Goal: Task Accomplishment & Management: Use online tool/utility

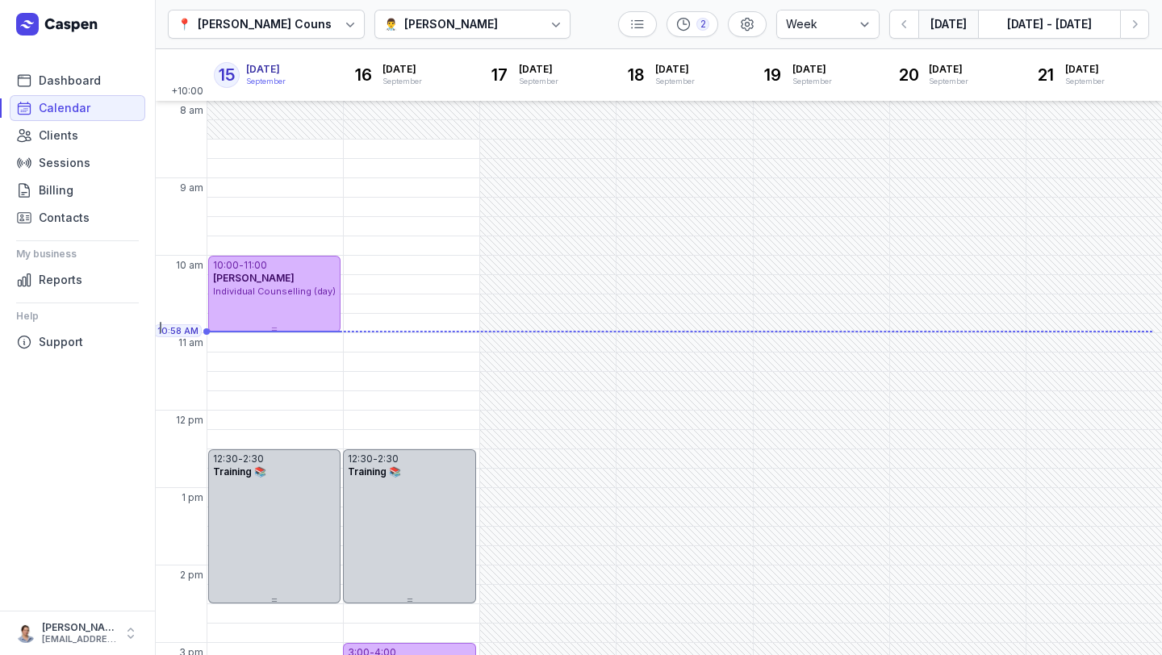
select select "week"
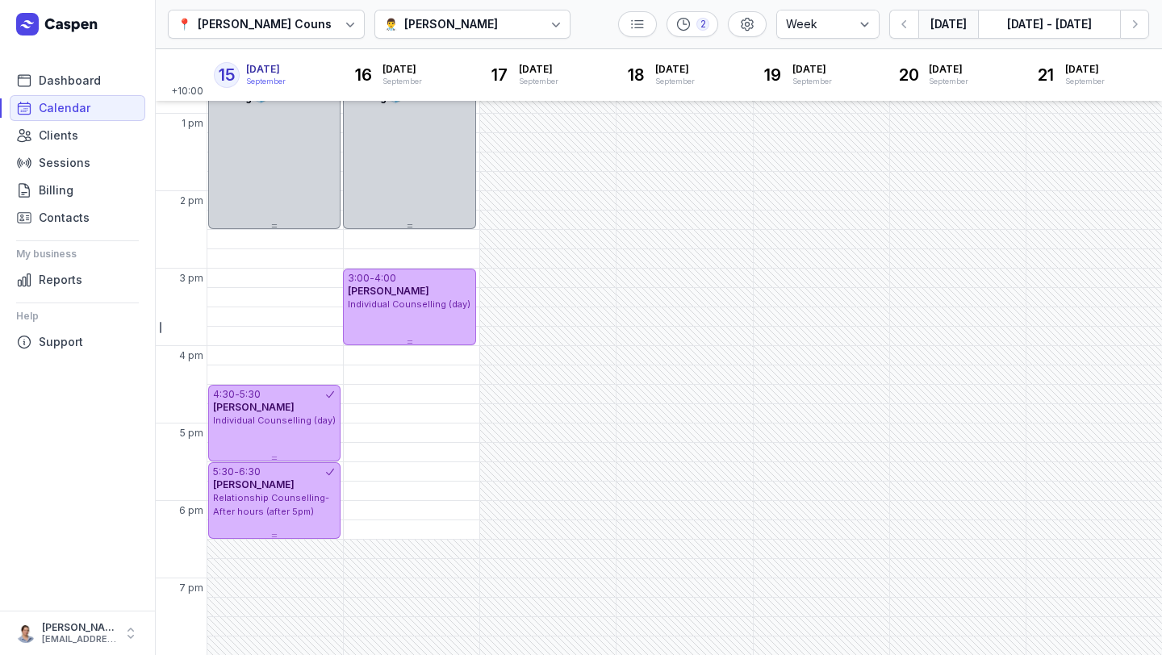
click at [956, 27] on button "[DATE]" at bounding box center [948, 24] width 60 height 29
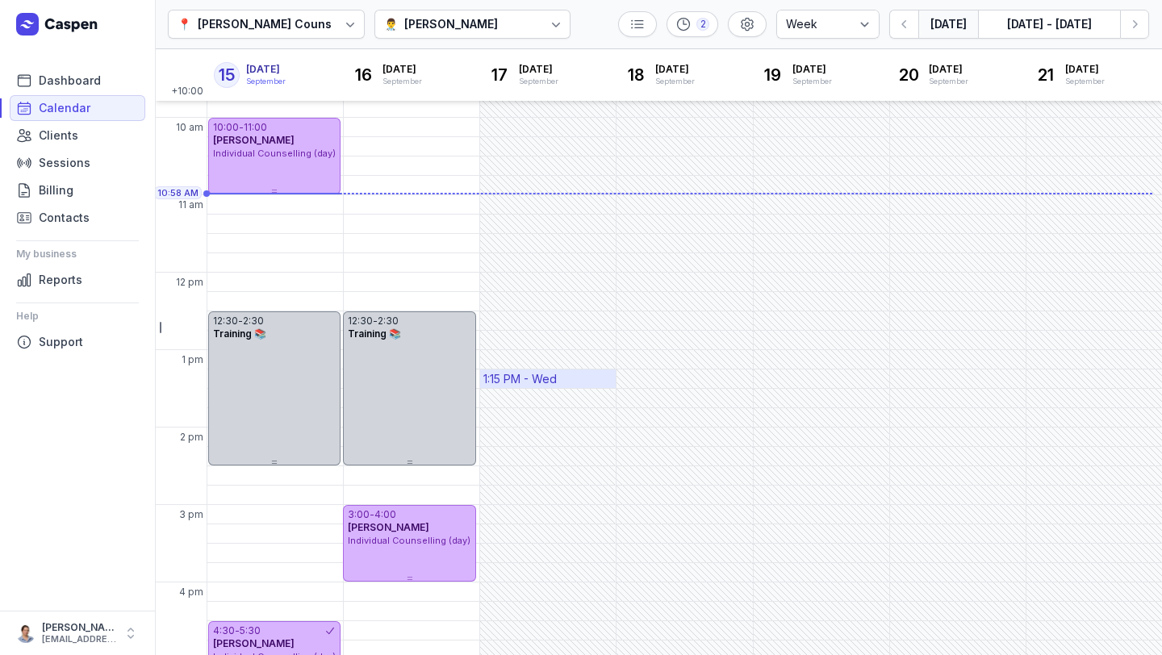
scroll to position [126, 0]
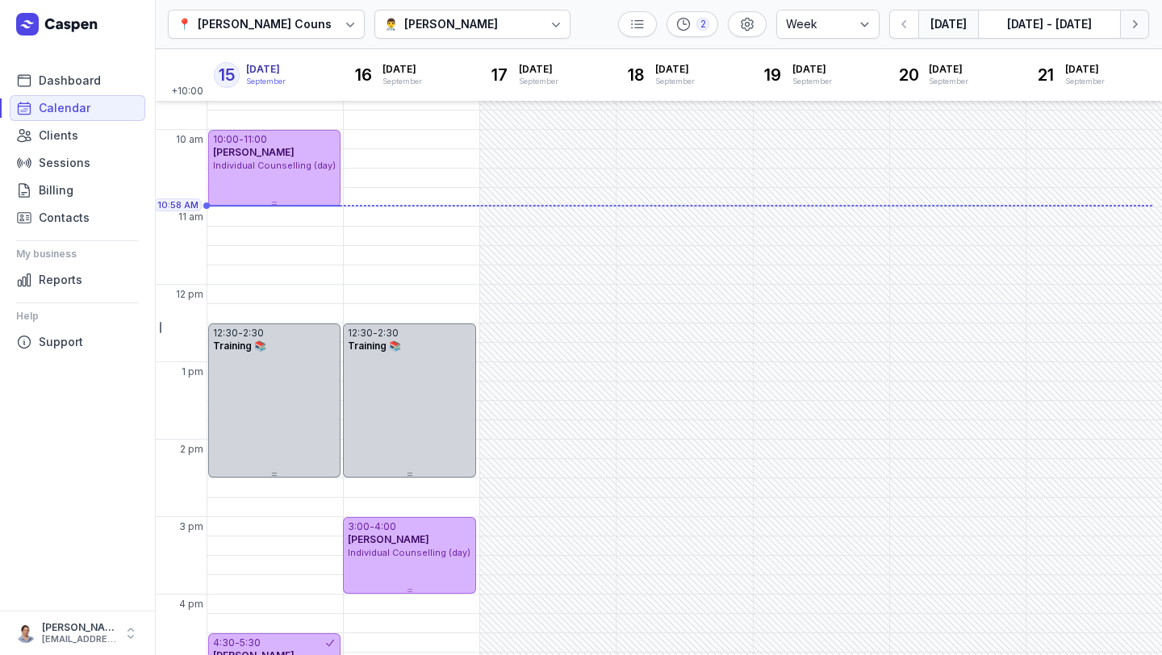
click at [1130, 35] on button "Next week" at bounding box center [1134, 24] width 29 height 29
click at [1132, 31] on icon "button" at bounding box center [1134, 24] width 16 height 16
click at [902, 23] on icon "button" at bounding box center [904, 24] width 16 height 16
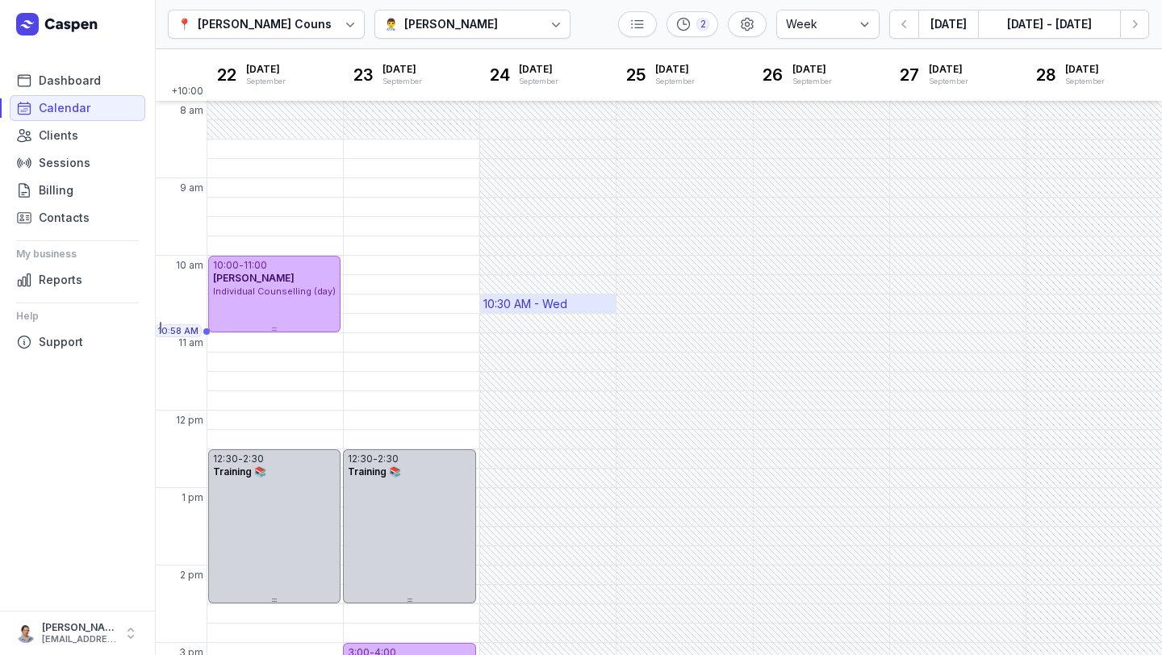
scroll to position [5, 0]
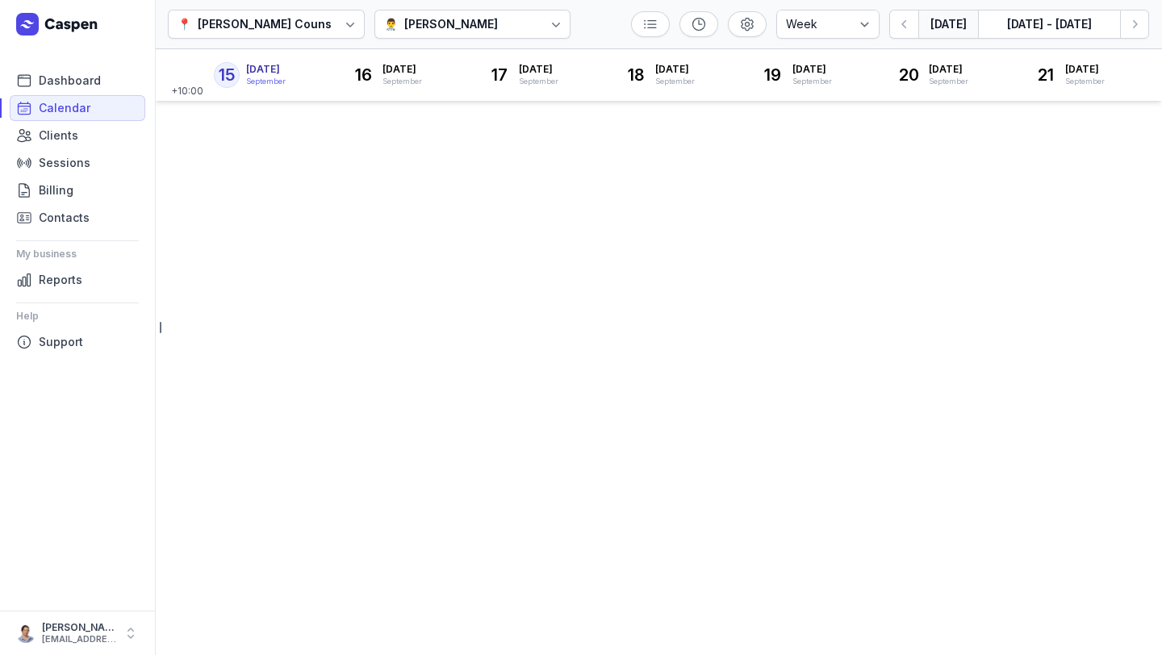
select select "week"
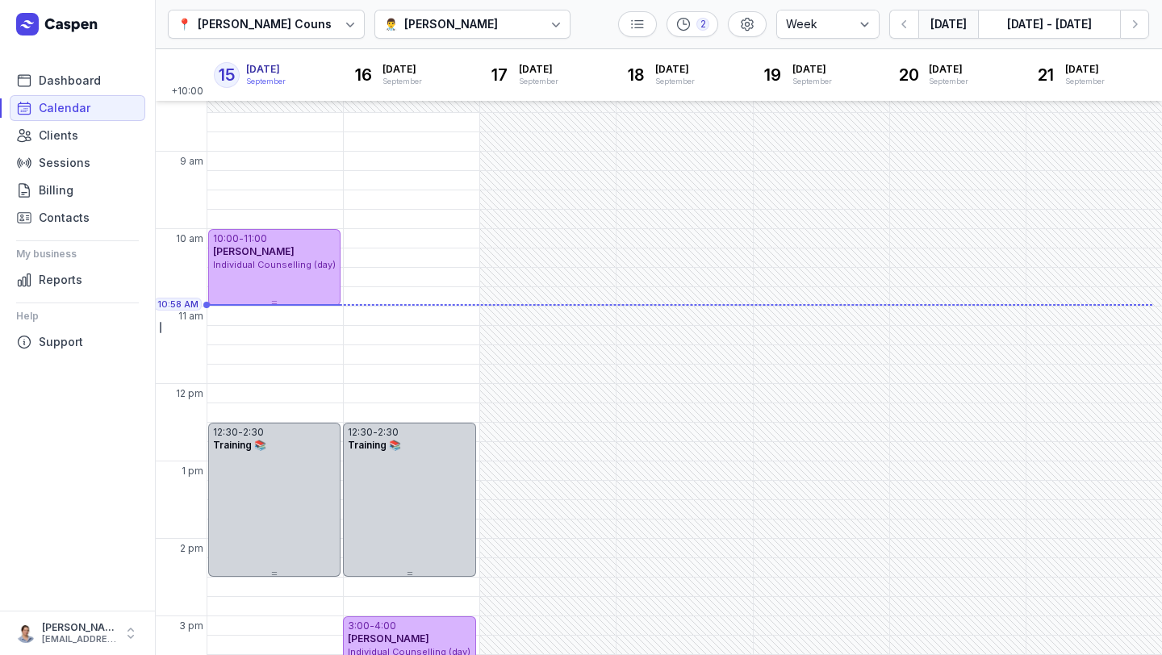
scroll to position [28, 0]
click at [386, 16] on div "👨‍⚕️ [PERSON_NAME]" at bounding box center [441, 24] width 114 height 19
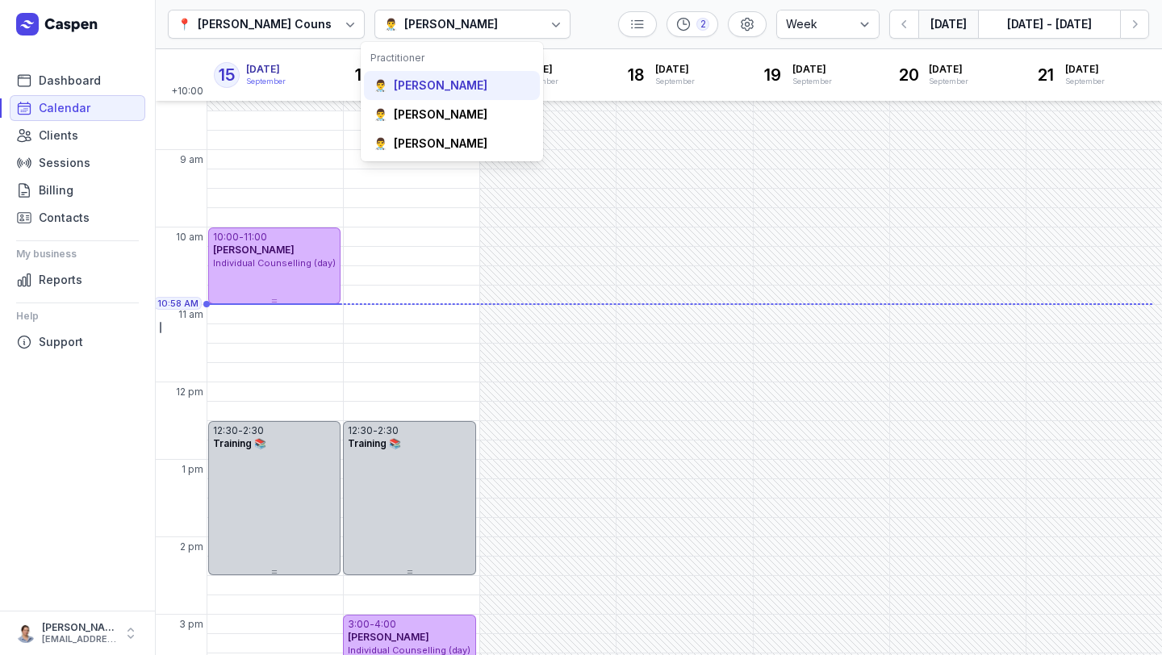
click at [427, 83] on div "[PERSON_NAME]" at bounding box center [441, 85] width 94 height 16
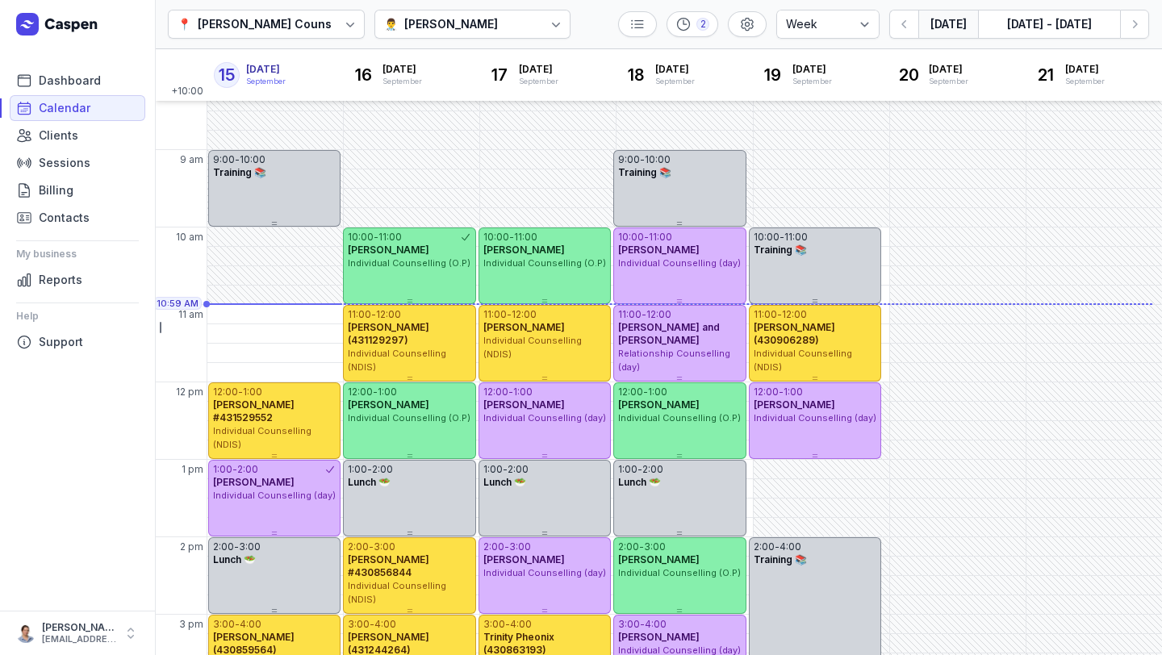
click at [478, 29] on div "[PERSON_NAME]" at bounding box center [451, 24] width 94 height 19
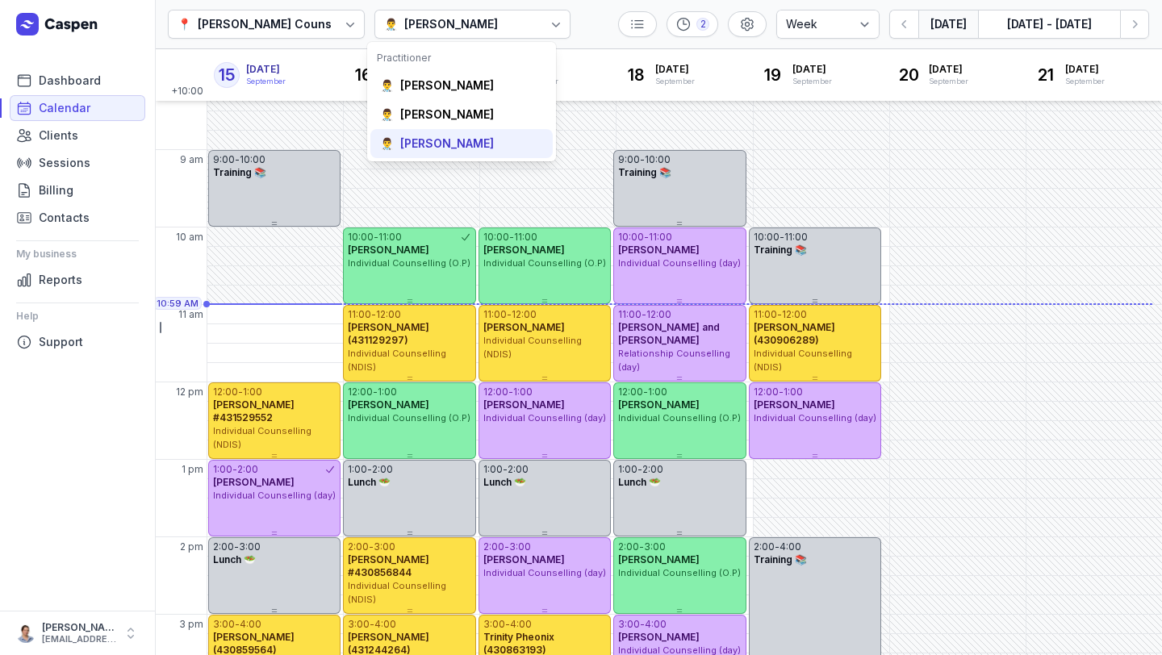
click at [449, 133] on div "👨‍⚕️ [PERSON_NAME]" at bounding box center [461, 143] width 182 height 29
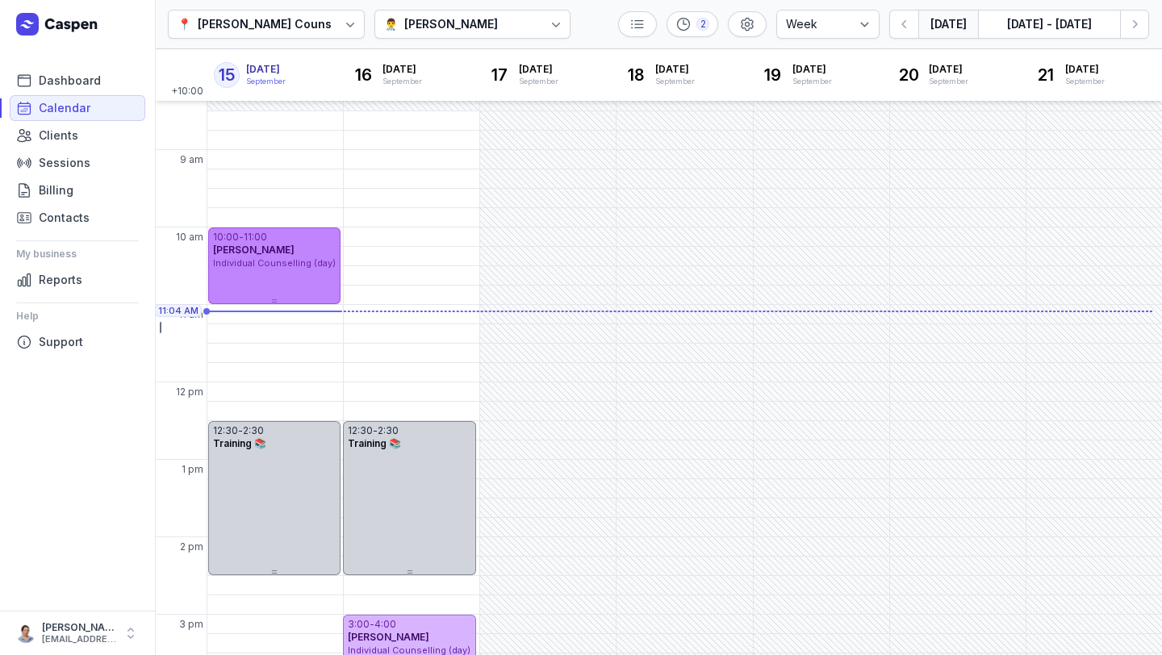
click at [277, 255] on div "[PERSON_NAME]" at bounding box center [274, 250] width 123 height 13
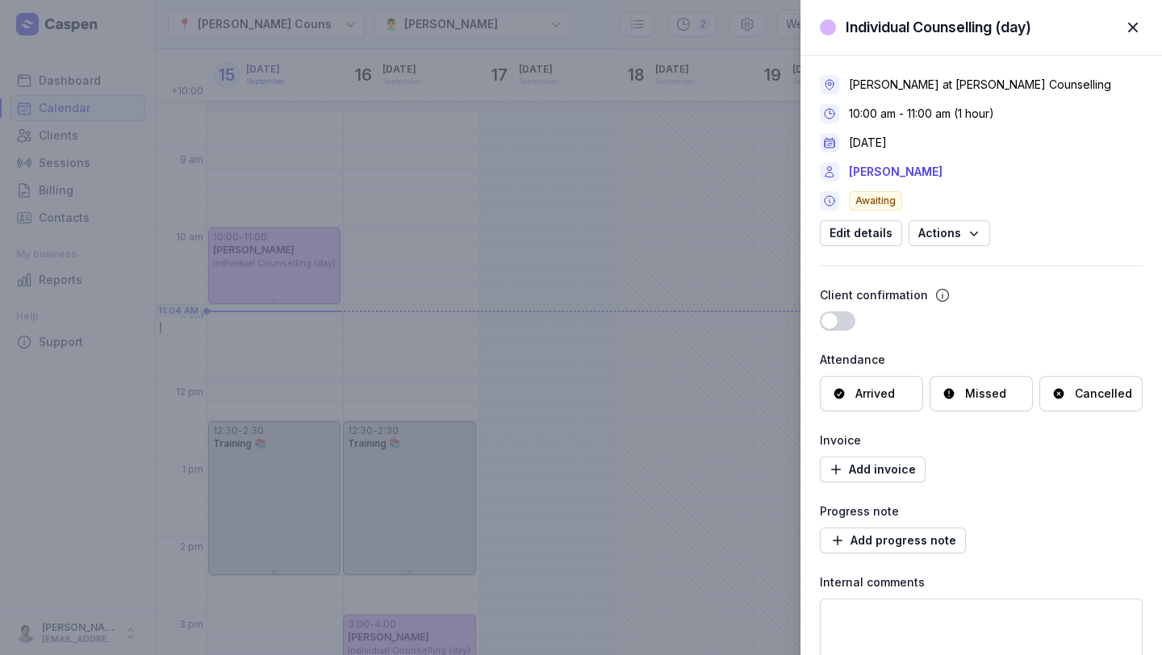
click at [863, 382] on div "Arrived" at bounding box center [871, 393] width 103 height 35
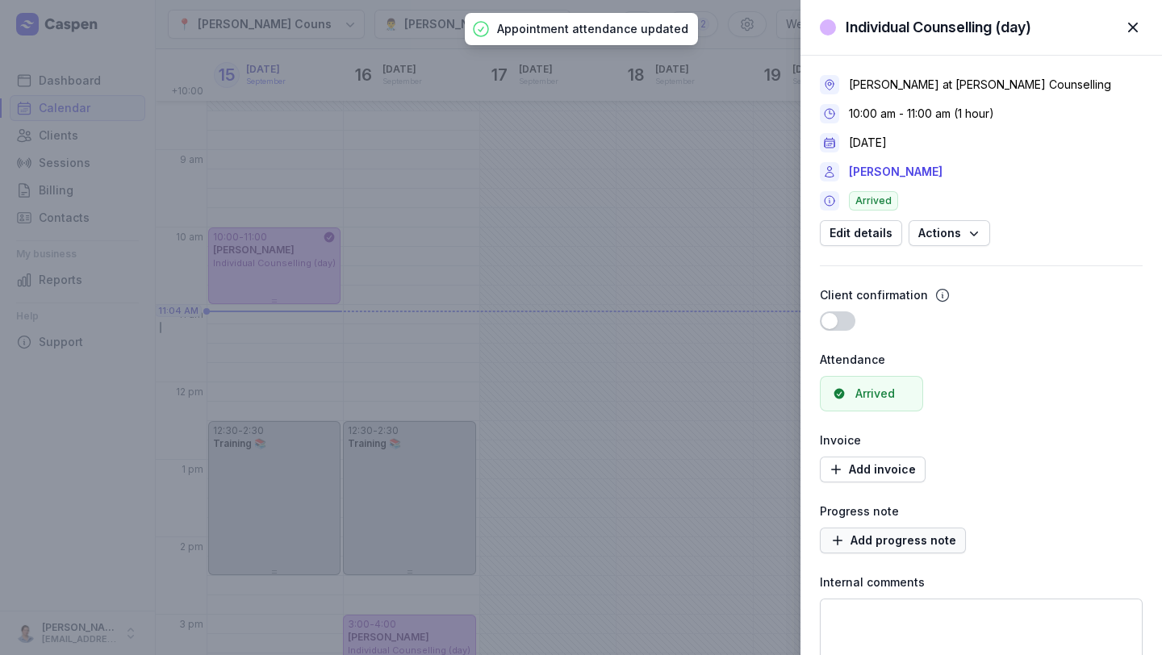
click at [882, 540] on span "Add progress note" at bounding box center [892, 540] width 127 height 19
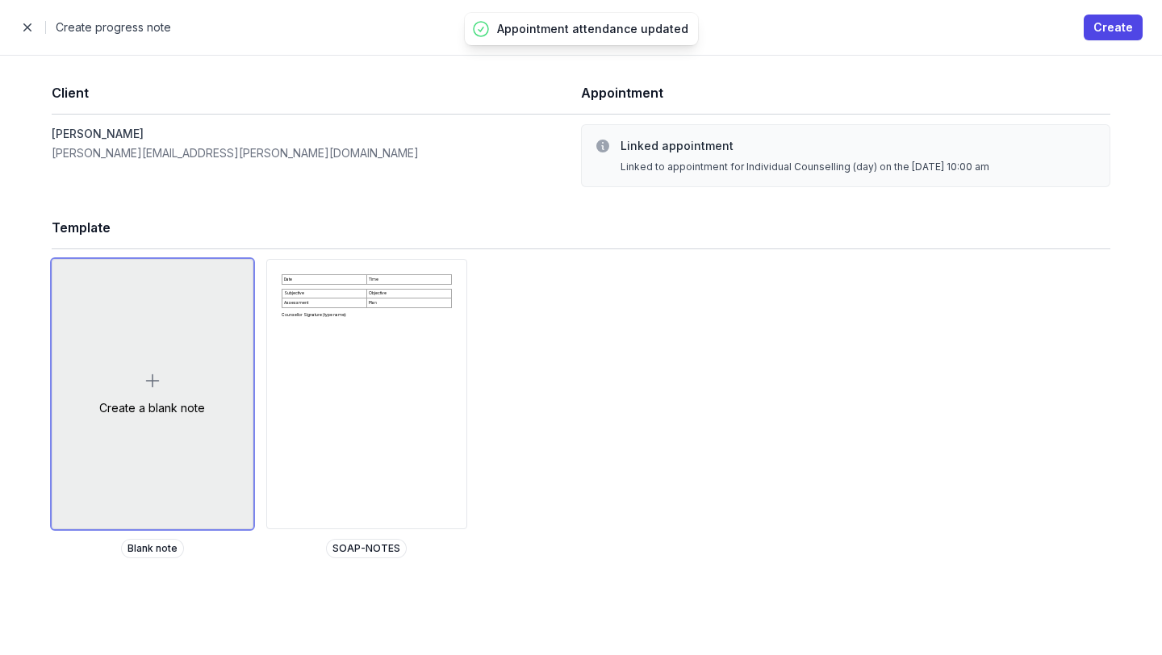
click at [194, 389] on div "Create a blank note" at bounding box center [152, 394] width 200 height 269
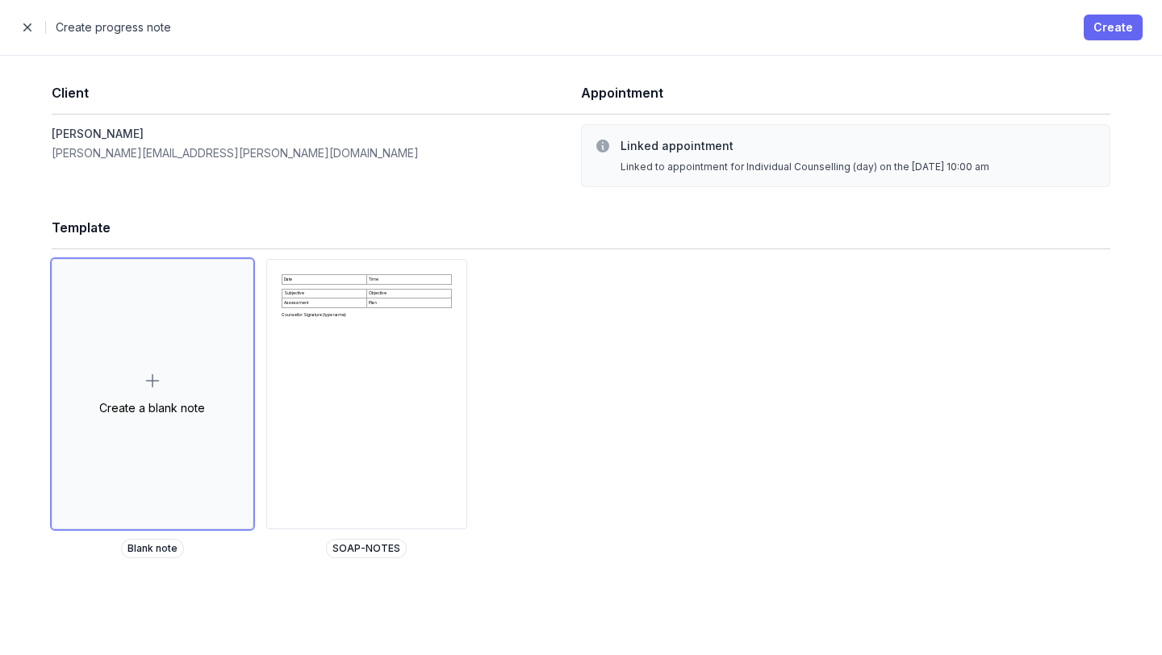
click at [1103, 23] on span "Create" at bounding box center [1113, 27] width 40 height 19
select select
select select "***"
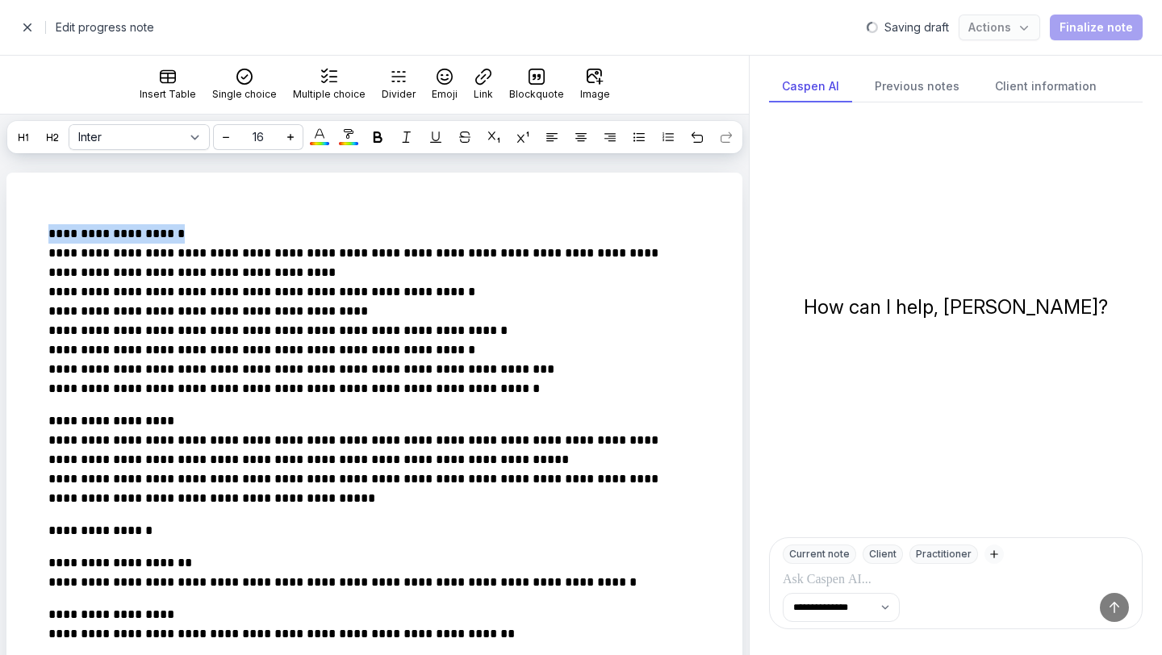
drag, startPoint x: 194, startPoint y: 266, endPoint x: 8, endPoint y: 269, distance: 186.4
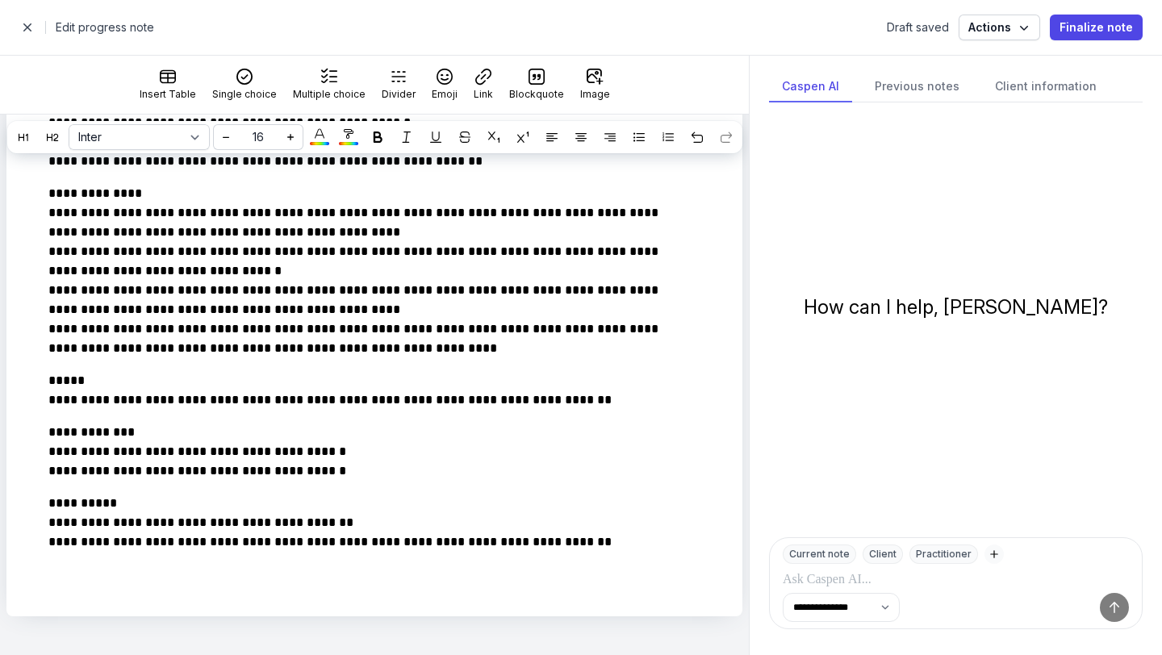
scroll to position [585, 0]
click at [641, 545] on p "**********" at bounding box center [364, 523] width 632 height 58
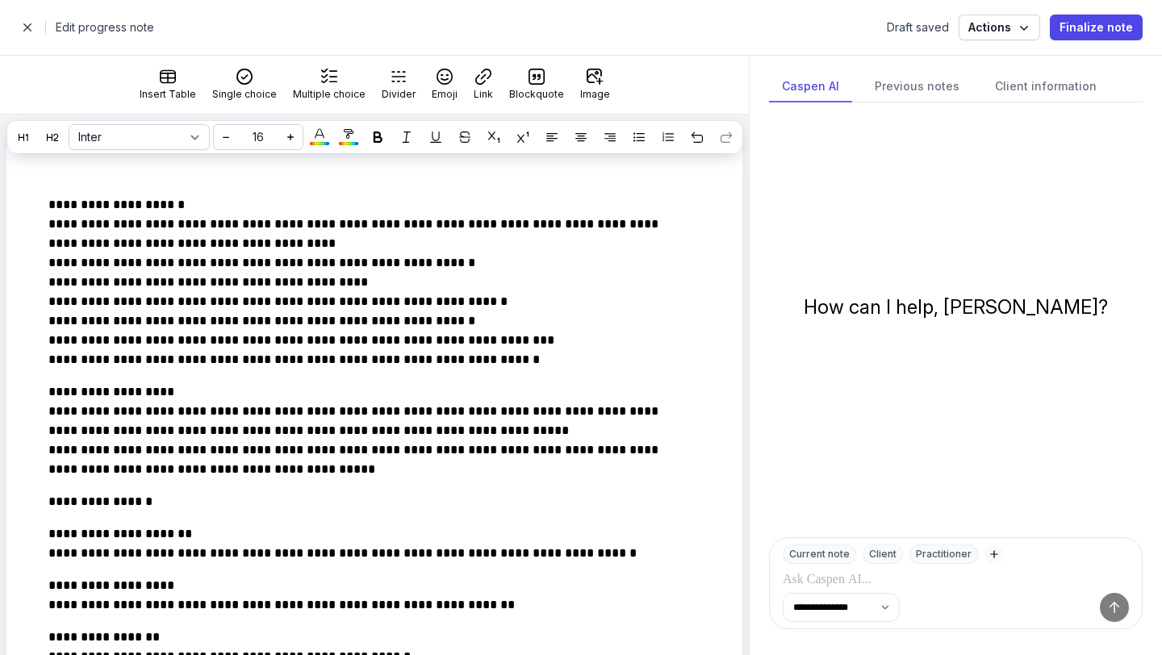
scroll to position [0, 0]
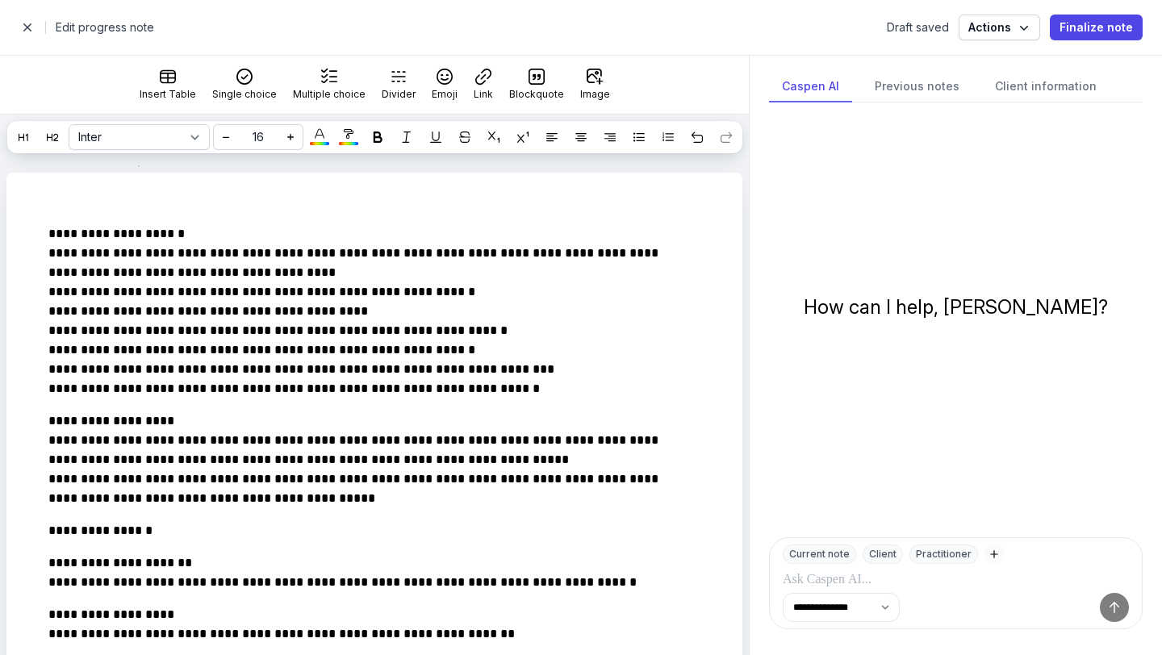
select select
click at [25, 26] on span "button" at bounding box center [27, 27] width 32 height 32
select select "week"
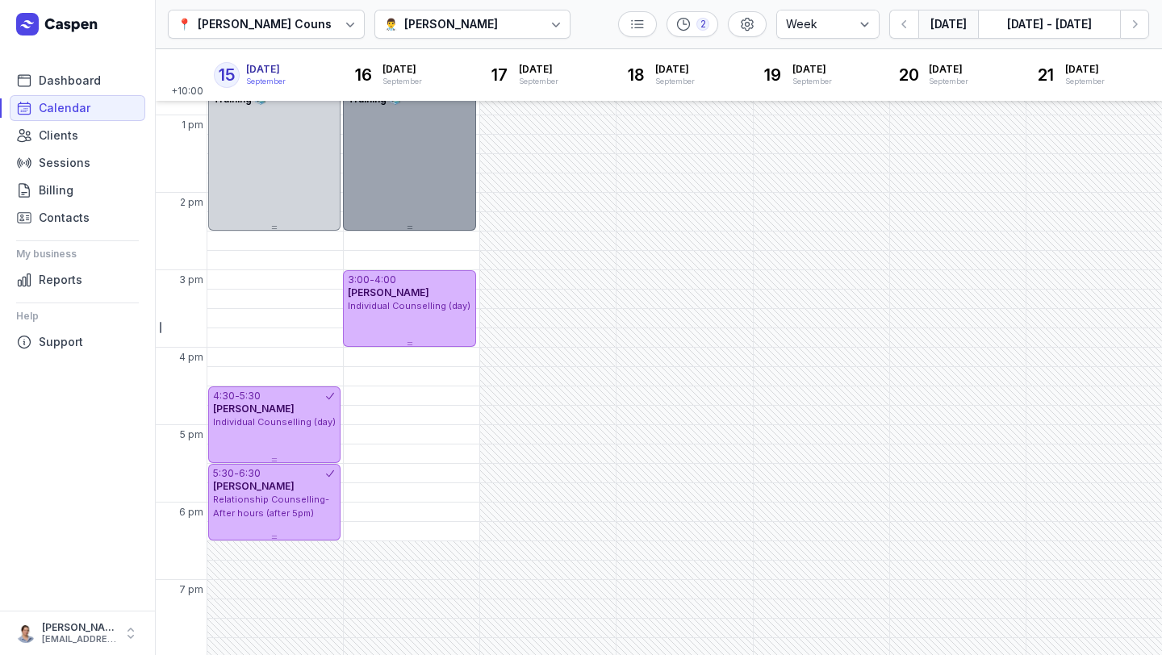
scroll to position [372, 0]
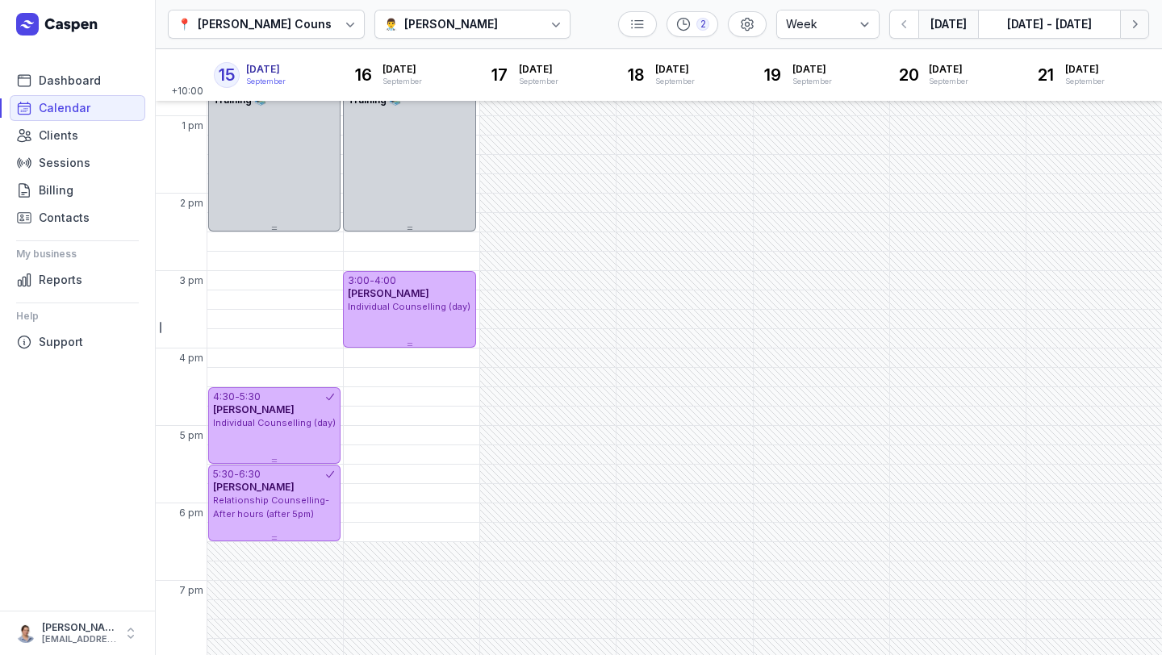
click at [1137, 27] on icon "button" at bounding box center [1134, 24] width 16 height 16
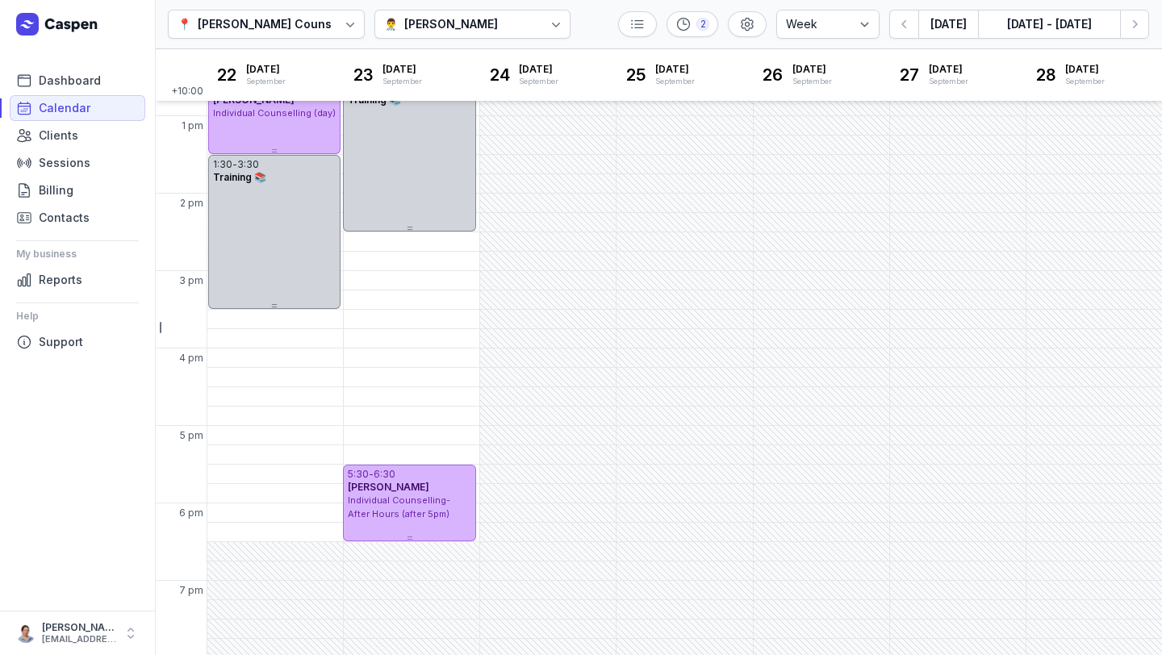
drag, startPoint x: 572, startPoint y: 29, endPoint x: 568, endPoint y: 36, distance: 8.3
click at [572, 30] on div "📍 [PERSON_NAME] Counselling 👨‍⚕️ [PERSON_NAME] 2 Day 3 days Work week Week [DAT…" at bounding box center [658, 24] width 1007 height 49
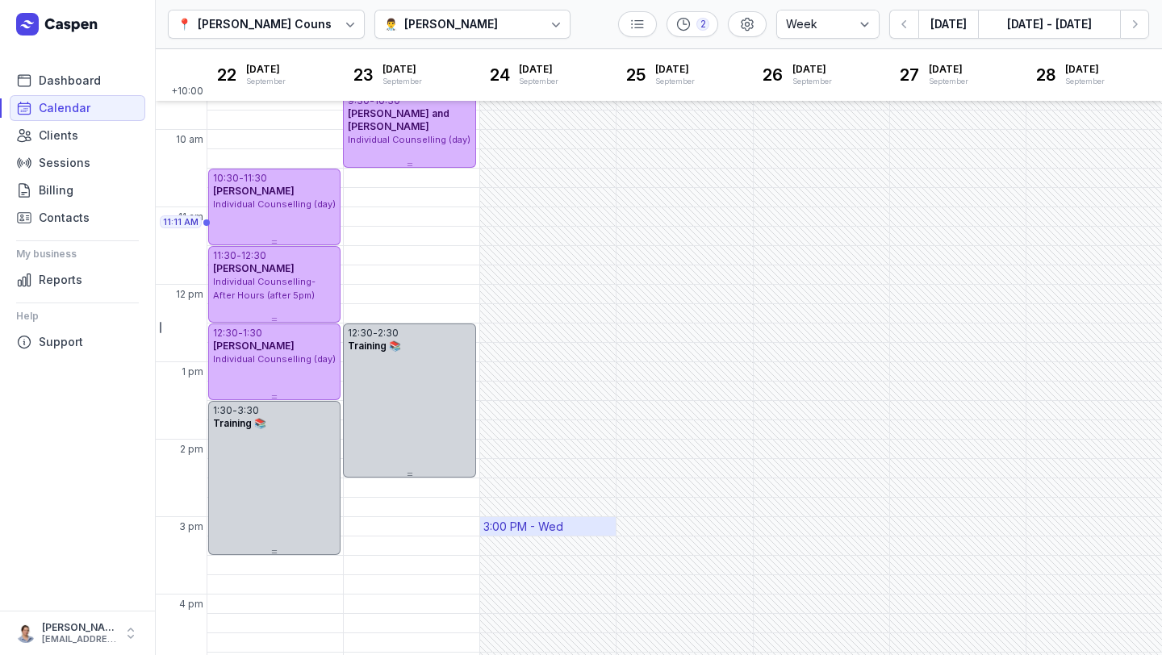
scroll to position [127, 0]
click at [896, 33] on button "button" at bounding box center [903, 24] width 29 height 29
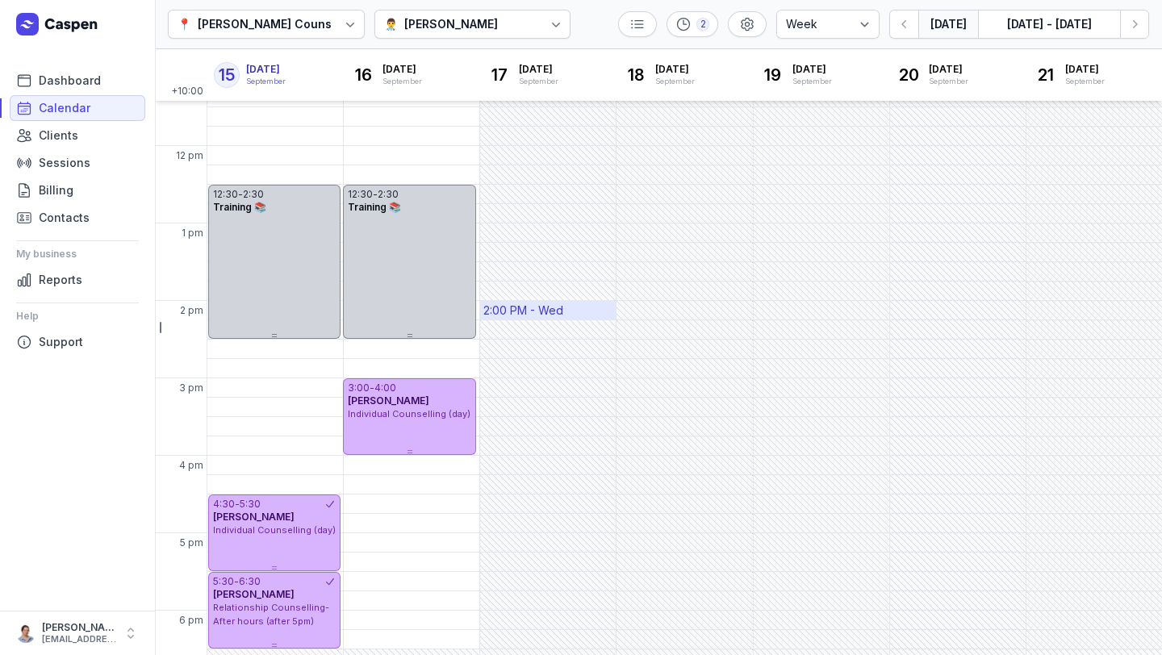
scroll to position [265, 0]
click at [417, 19] on div "[PERSON_NAME]" at bounding box center [451, 24] width 94 height 19
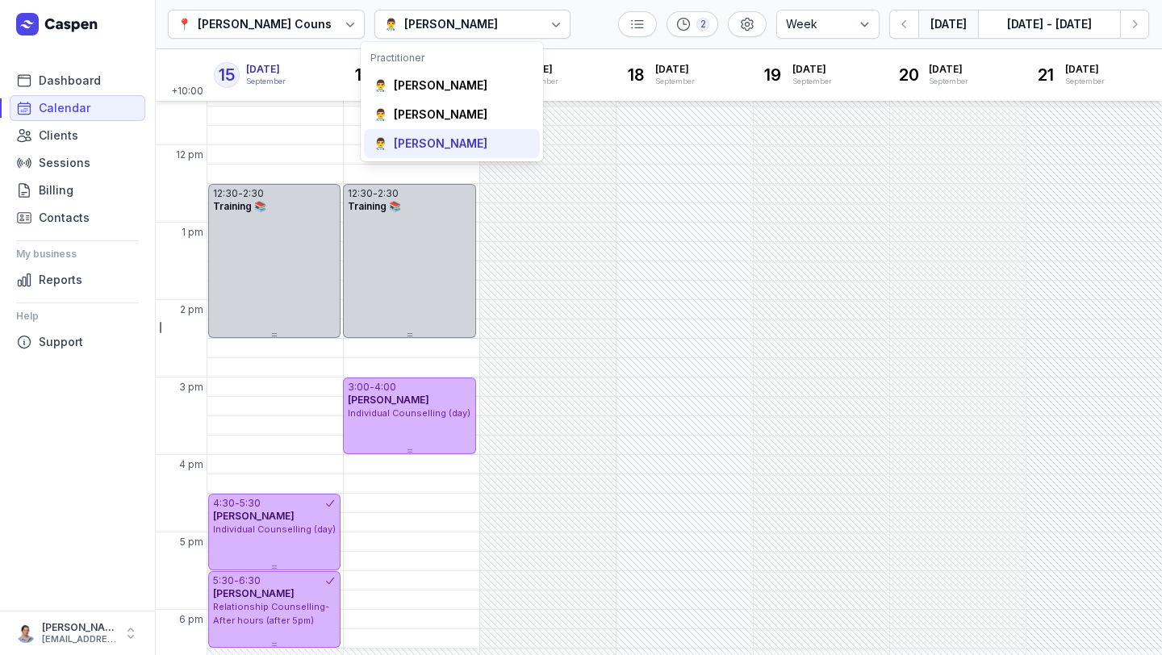
click at [407, 140] on div "[PERSON_NAME]" at bounding box center [441, 144] width 94 height 16
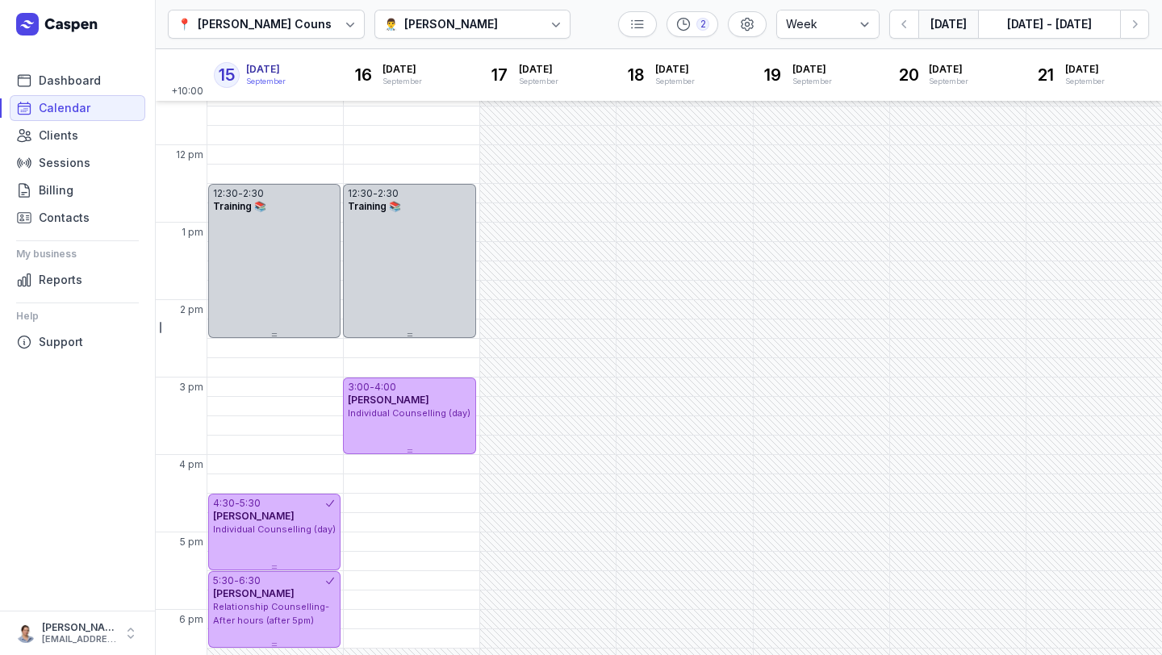
click at [424, 19] on div "[PERSON_NAME]" at bounding box center [451, 24] width 94 height 19
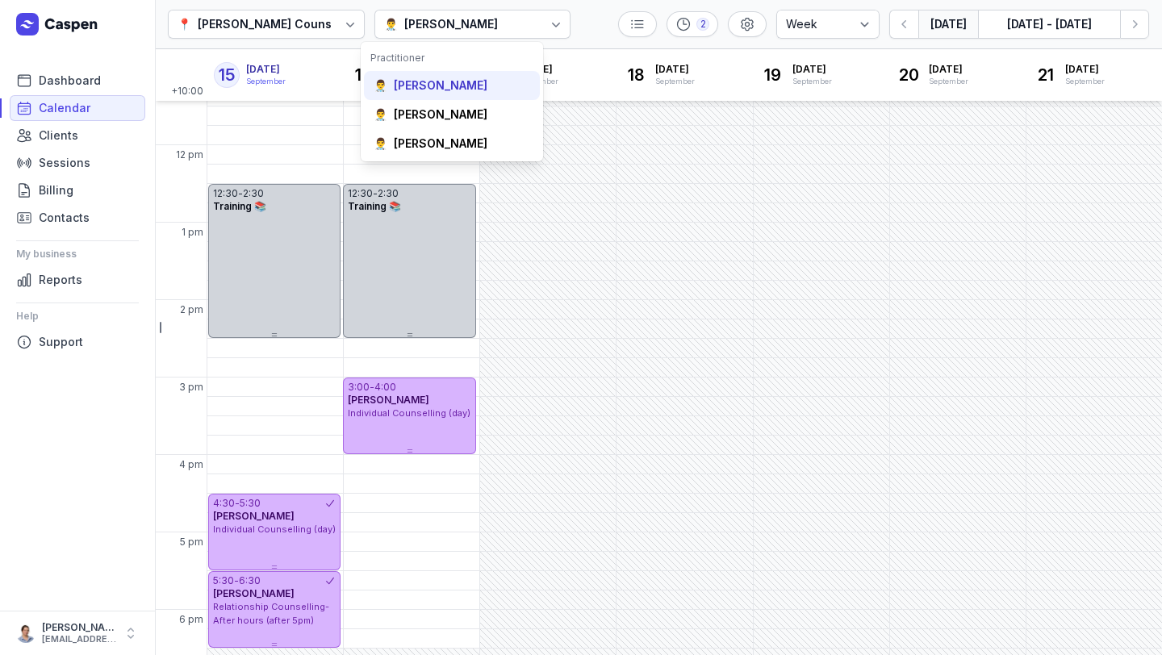
click at [423, 90] on div "[PERSON_NAME]" at bounding box center [441, 85] width 94 height 16
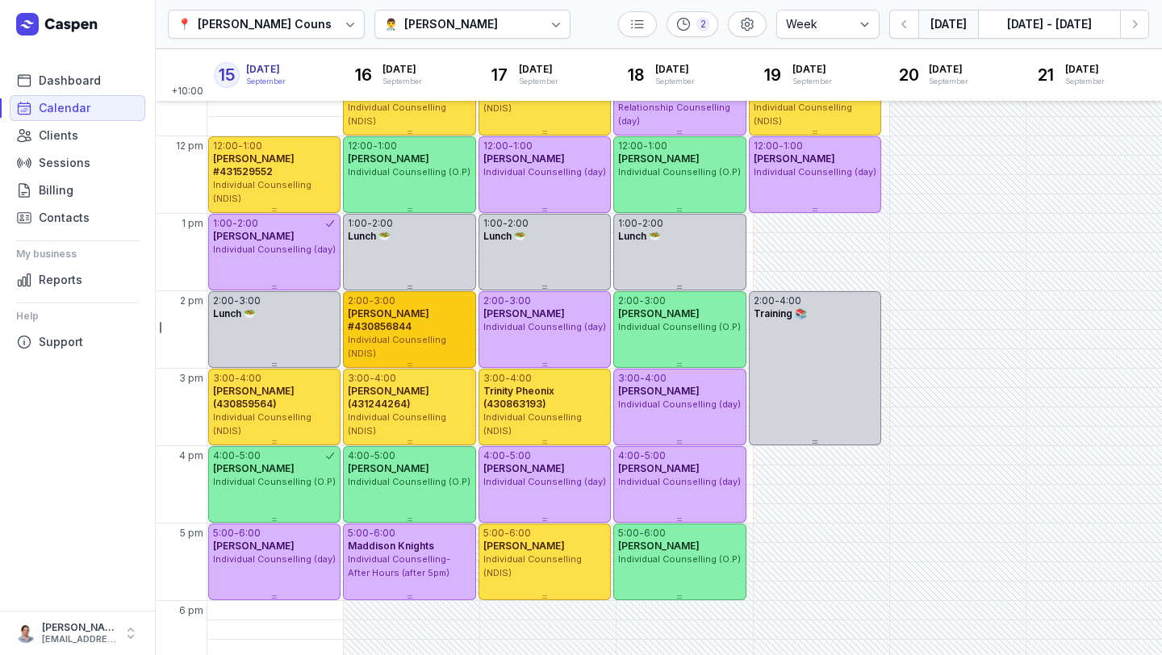
scroll to position [236, 0]
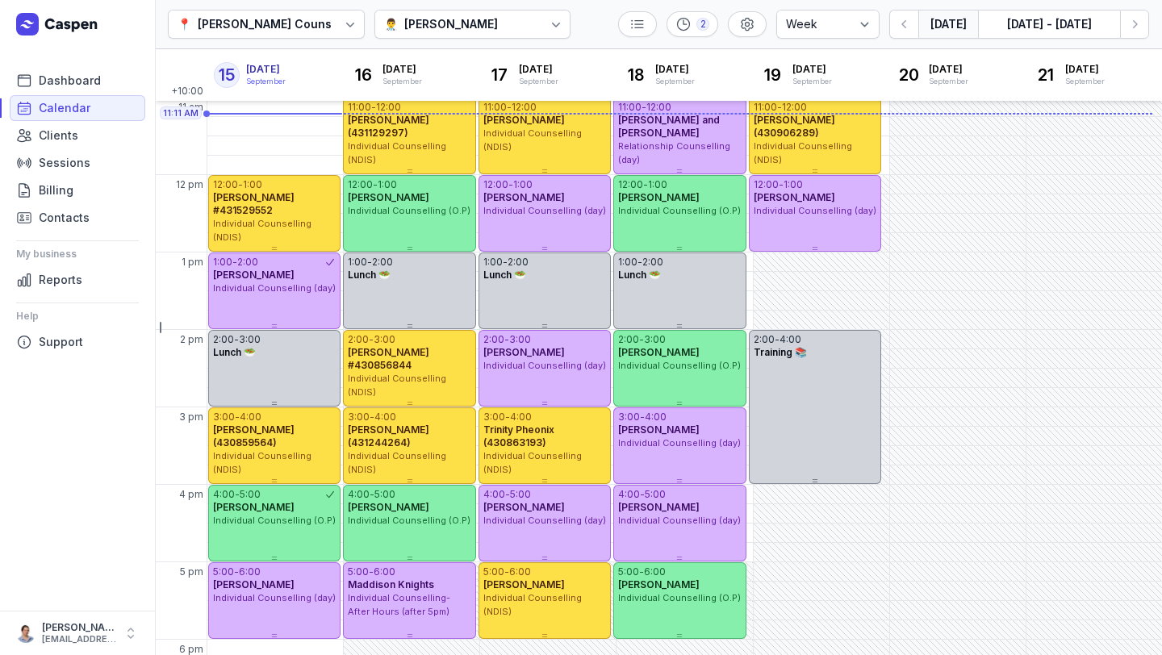
click at [437, 20] on div "[PERSON_NAME]" at bounding box center [451, 24] width 94 height 19
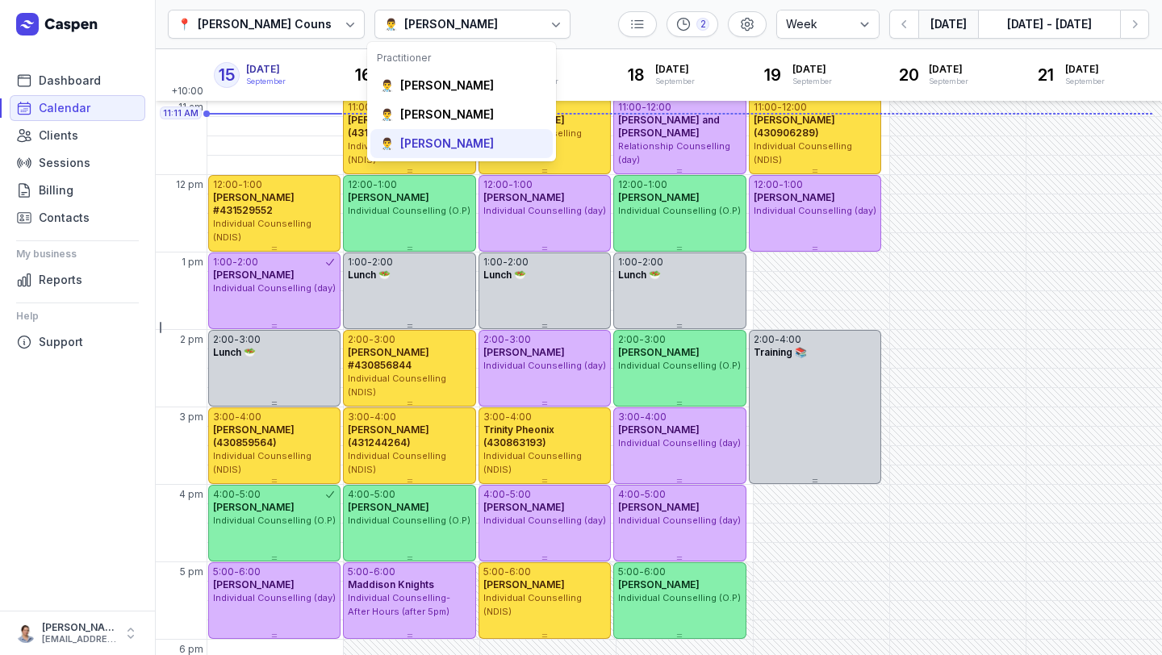
click at [418, 140] on div "[PERSON_NAME]" at bounding box center [447, 144] width 94 height 16
